Goal: Information Seeking & Learning: Compare options

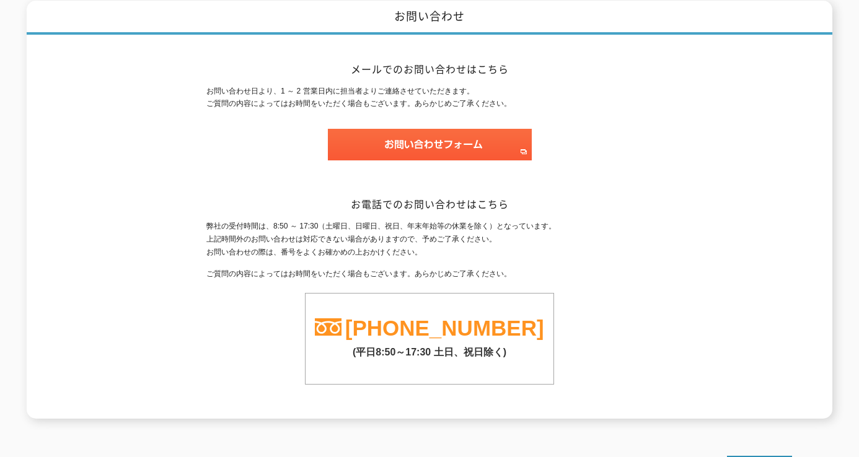
scroll to position [186, 0]
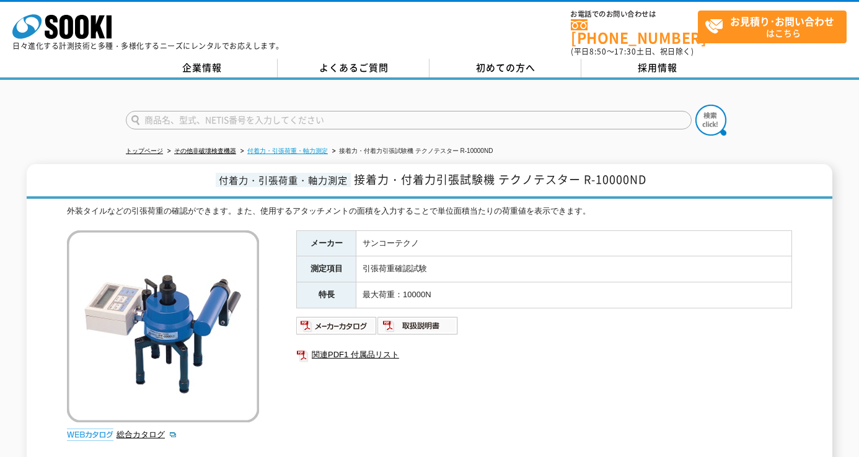
click at [308, 147] on link "付着力・引張荷重・軸力測定" at bounding box center [287, 150] width 81 height 7
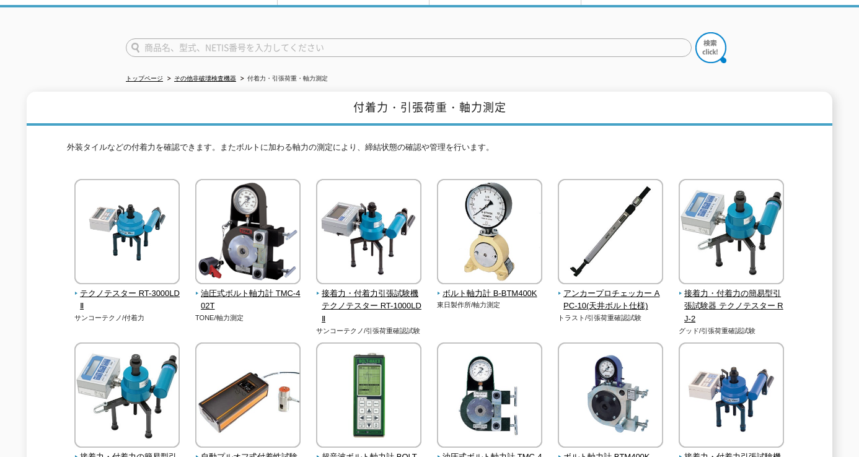
scroll to position [74, 0]
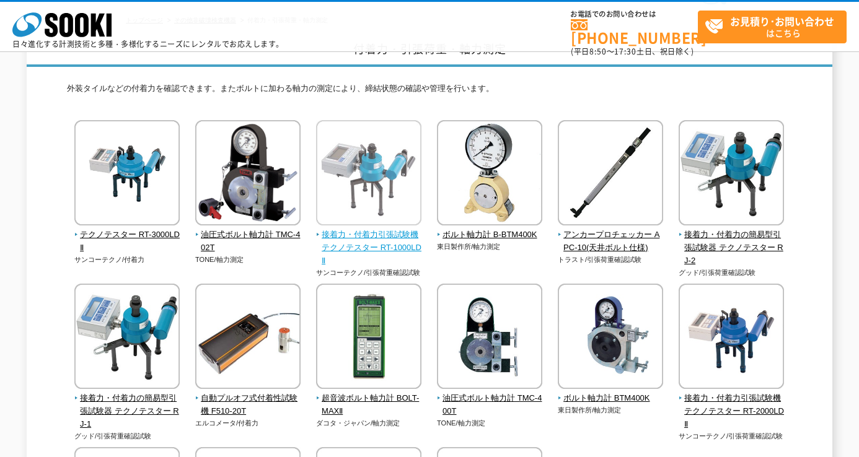
click at [333, 200] on img at bounding box center [368, 174] width 105 height 108
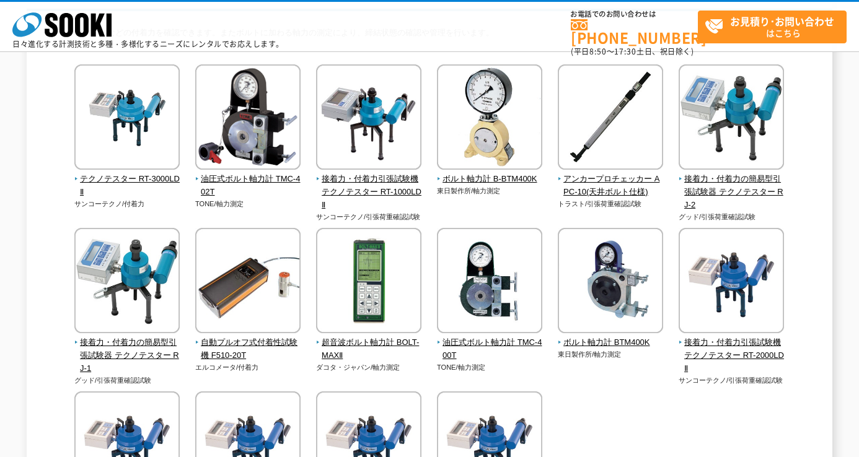
scroll to position [131, 0]
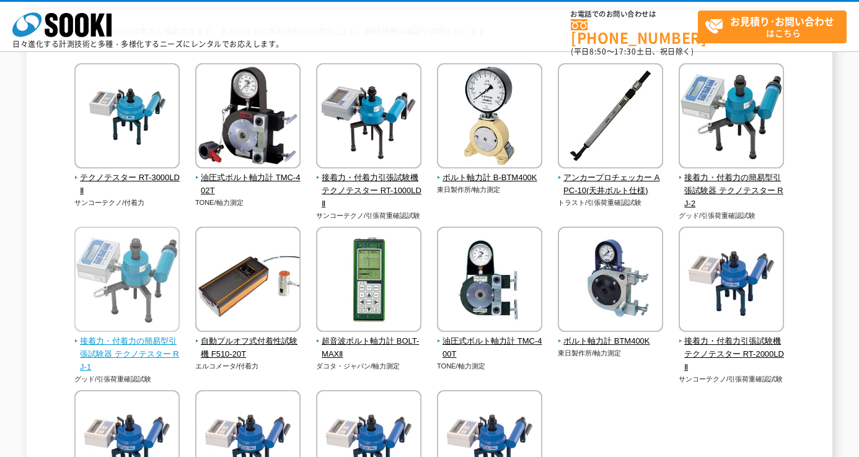
click at [118, 351] on span "接着力・付着力の簡易型引張試験器 テクノテスター RJ-1" at bounding box center [127, 354] width 106 height 38
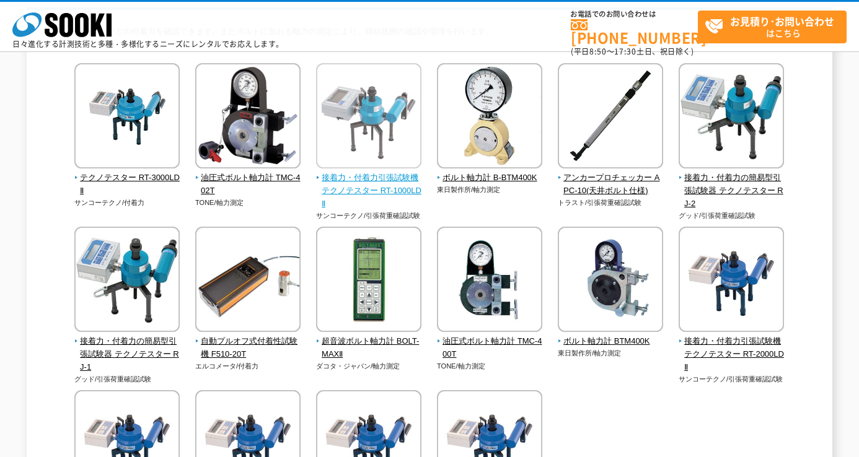
click at [378, 189] on span "接着力・付着力引張試験機 テクノテスター RT-1000LDⅡ" at bounding box center [369, 191] width 106 height 38
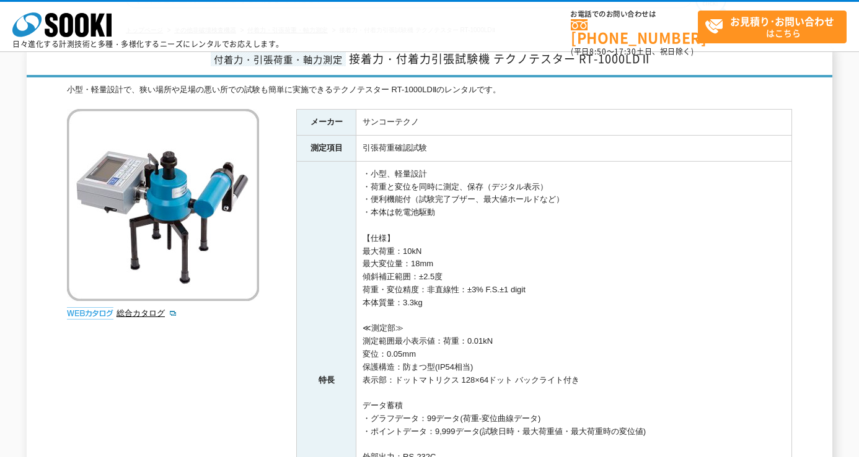
scroll to position [80, 0]
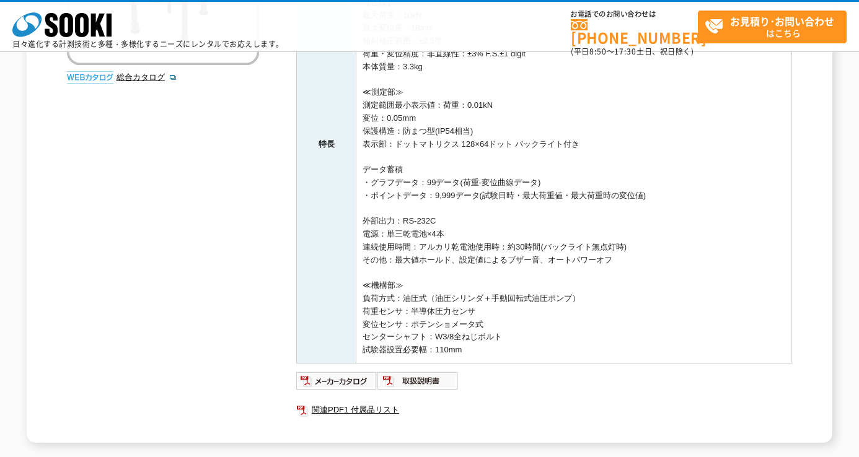
scroll to position [294, 0]
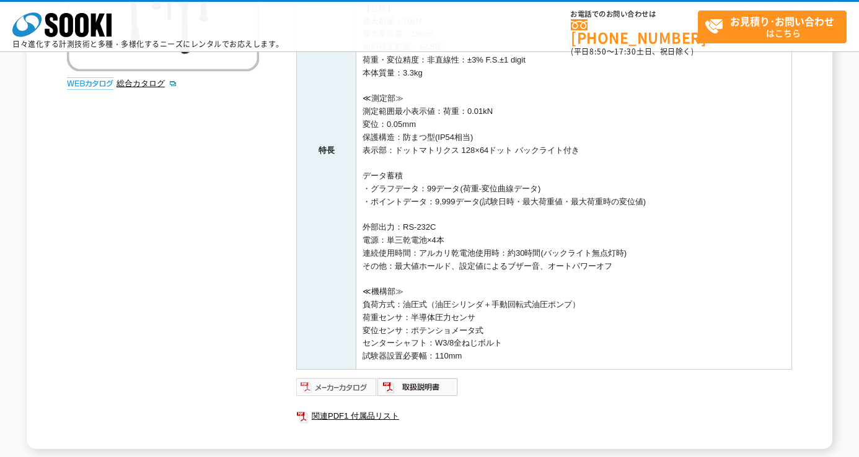
click at [336, 387] on img at bounding box center [336, 387] width 81 height 20
